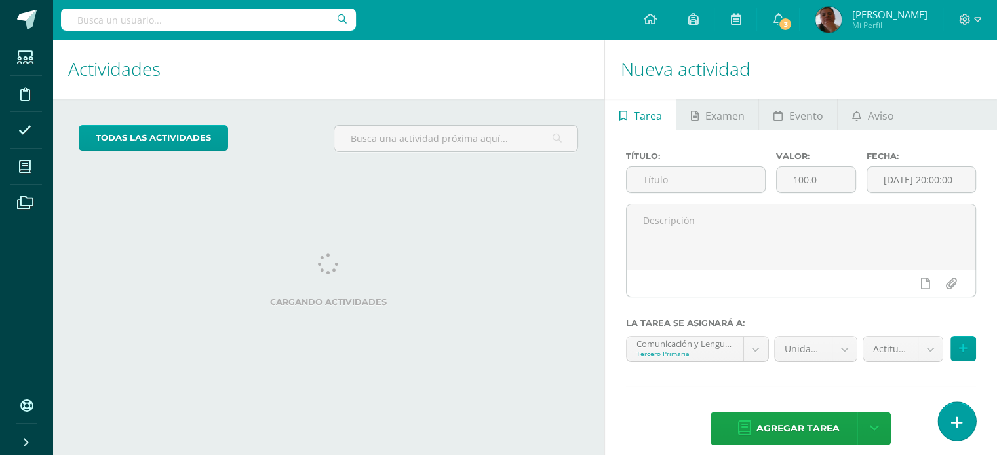
click at [962, 424] on link at bounding box center [956, 421] width 37 height 38
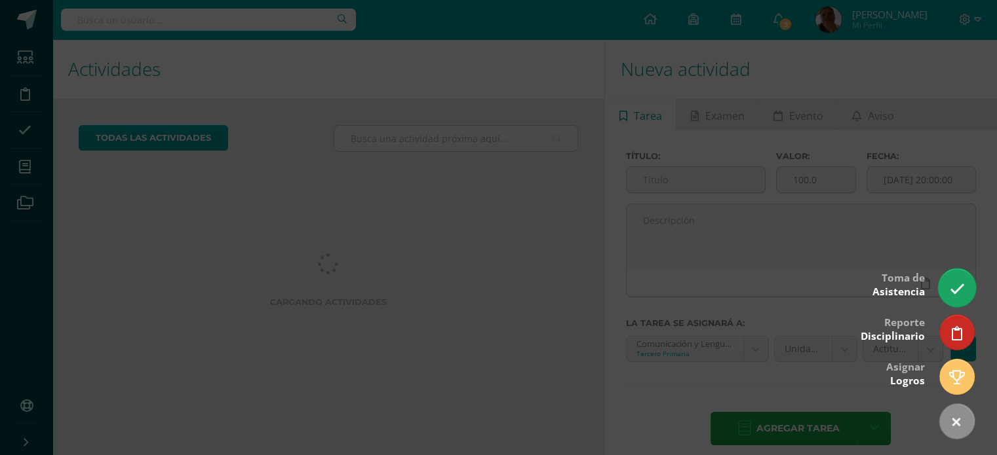
click at [957, 293] on icon at bounding box center [956, 289] width 15 height 15
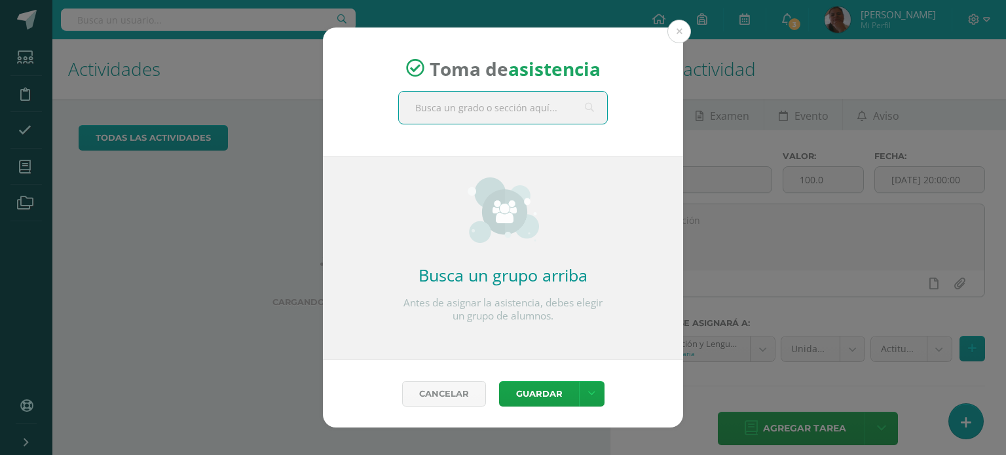
click at [559, 115] on input "text" at bounding box center [503, 108] width 208 height 32
type input "tercero"
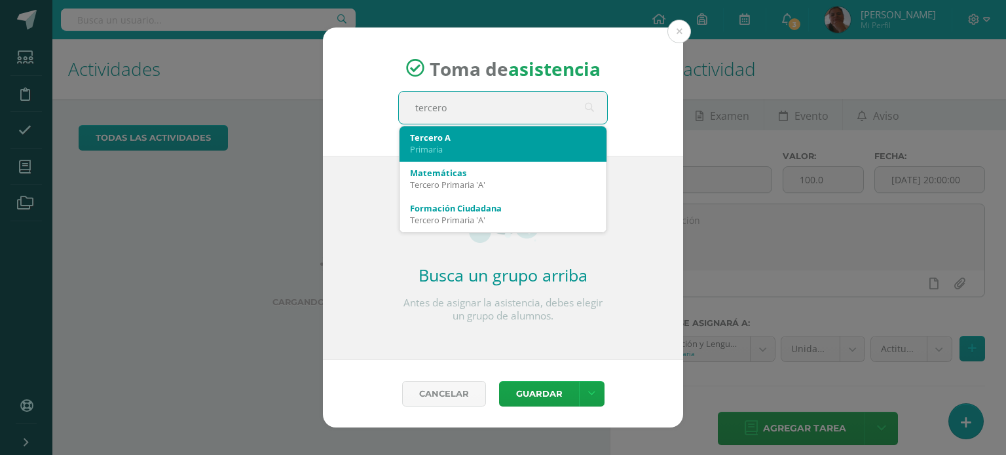
click at [498, 147] on div "Primaria" at bounding box center [503, 149] width 186 height 12
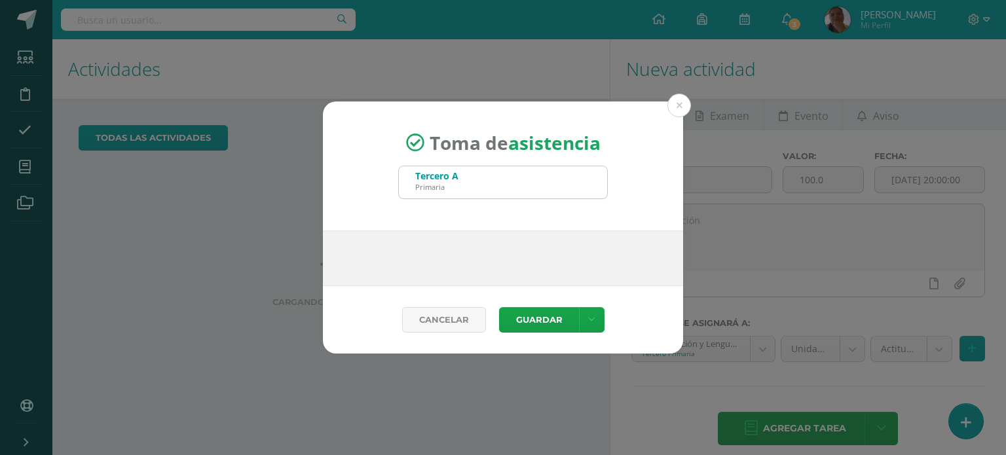
click at [498, 147] on span "Toma de asistencia" at bounding box center [515, 142] width 171 height 25
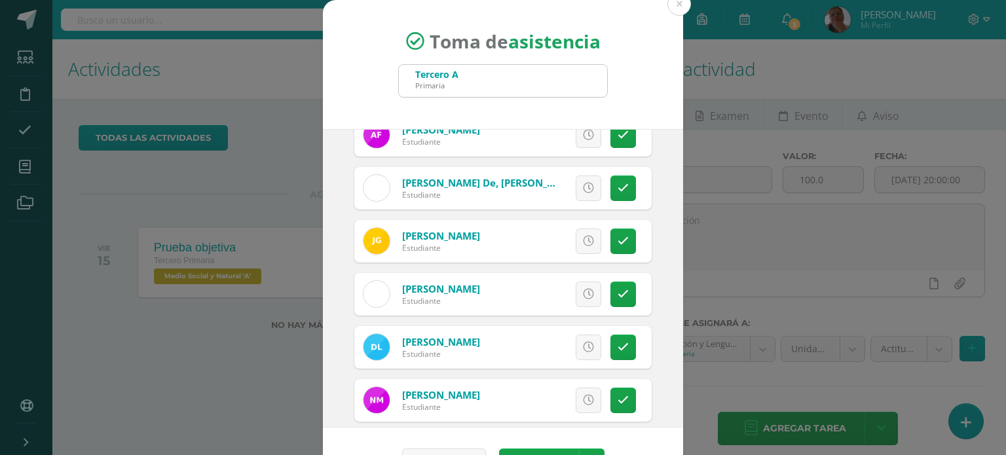
scroll to position [501, 0]
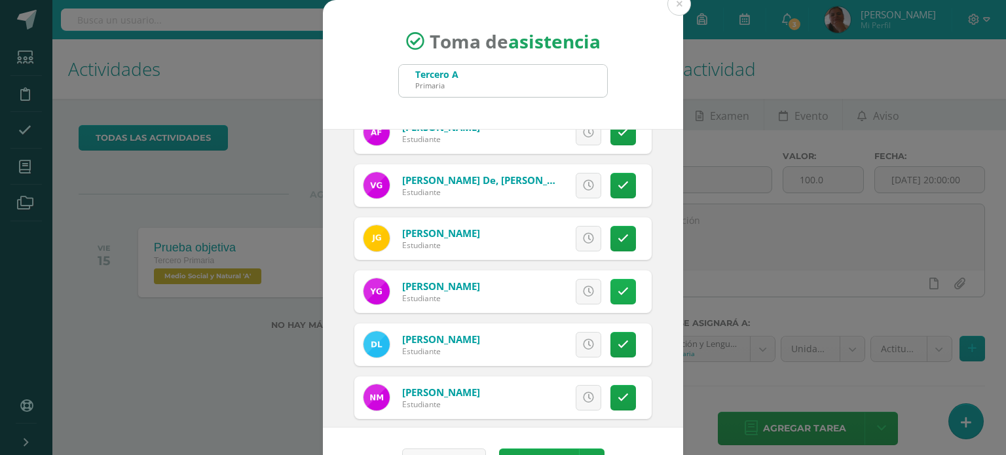
click at [617, 295] on link at bounding box center [624, 292] width 26 height 26
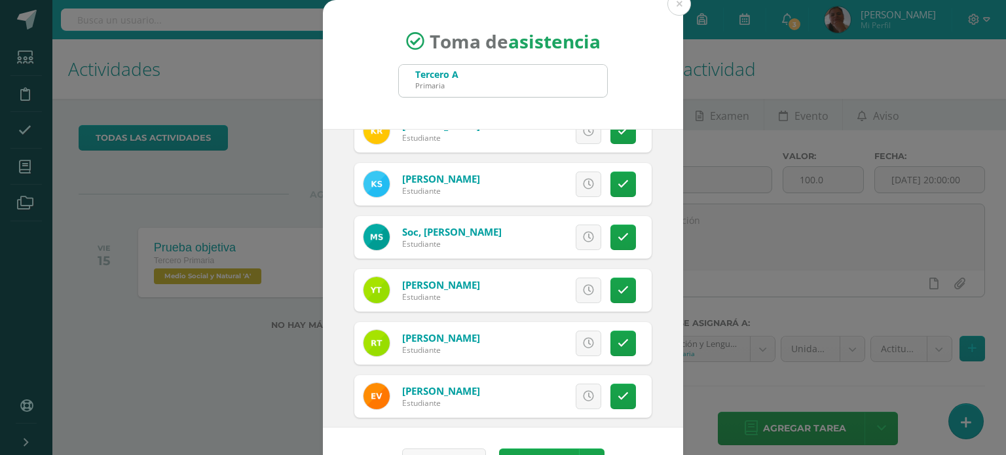
scroll to position [1150, 0]
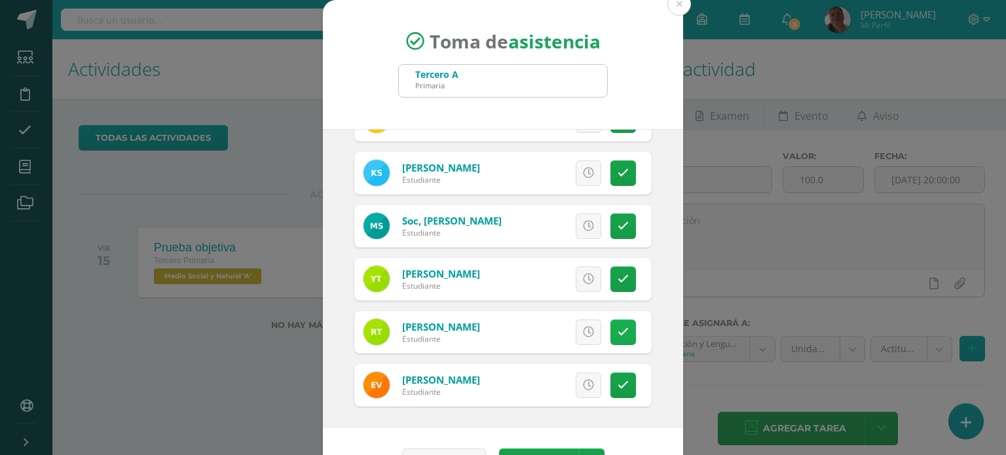
click at [615, 332] on link at bounding box center [624, 333] width 26 height 26
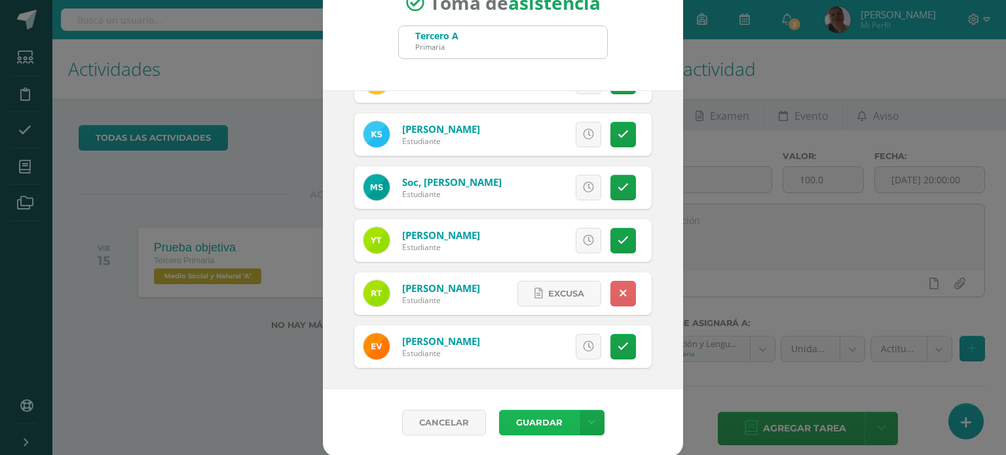
click at [530, 415] on button "Guardar" at bounding box center [539, 423] width 80 height 26
